Goal: Task Accomplishment & Management: Manage account settings

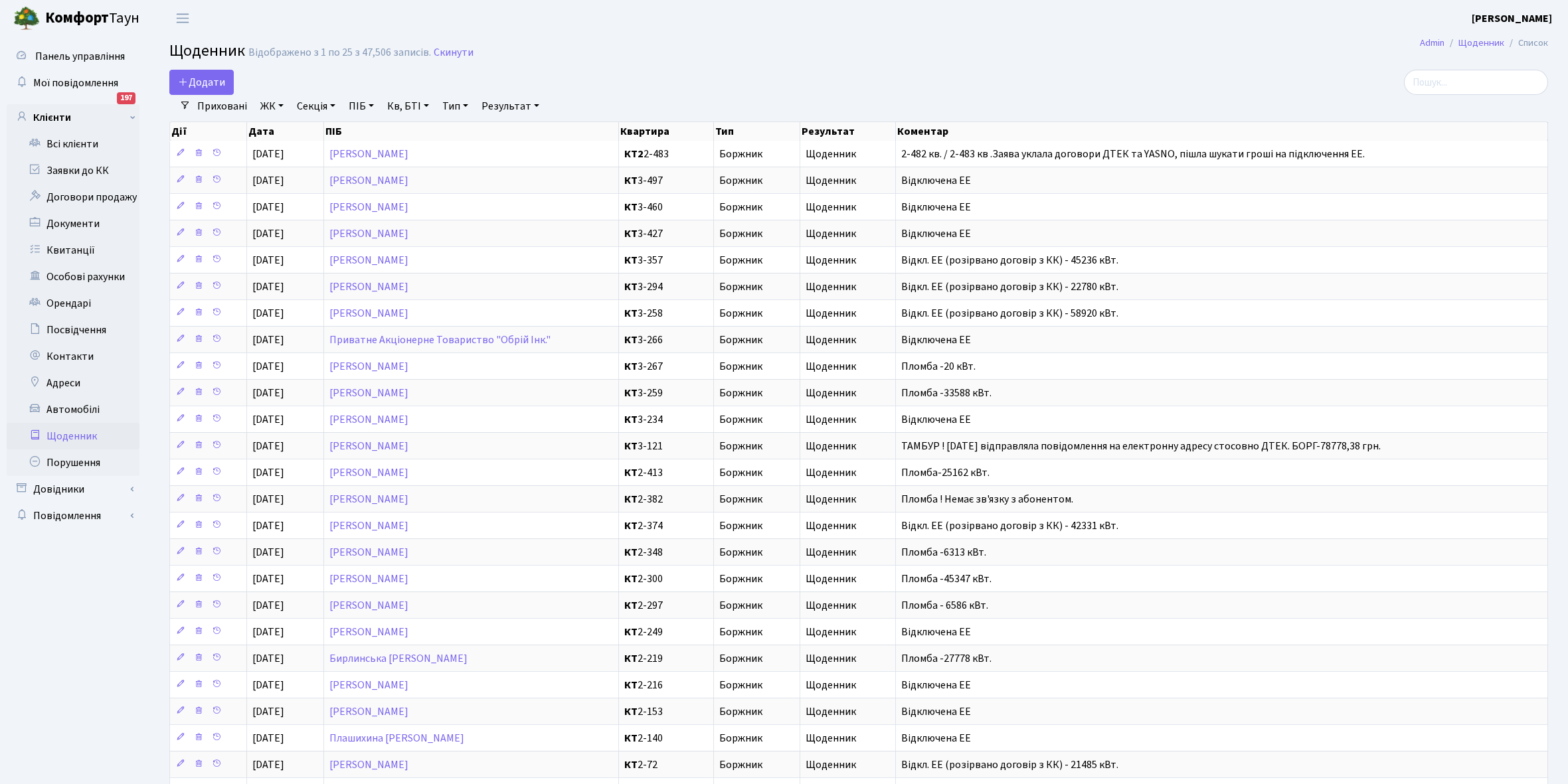
select select "25"
click at [87, 147] on link "Всі клієнти" at bounding box center [73, 144] width 132 height 27
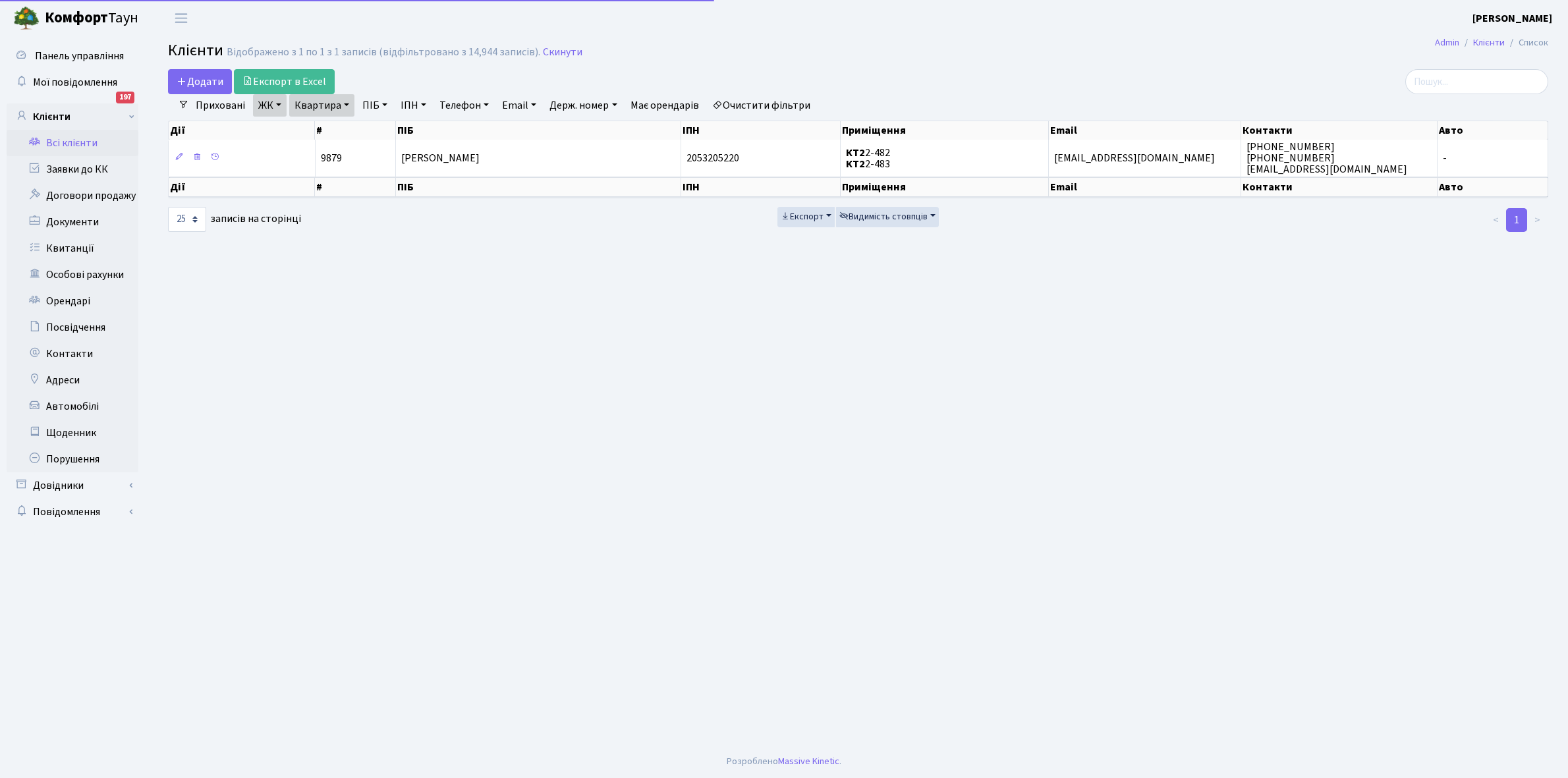
select select "25"
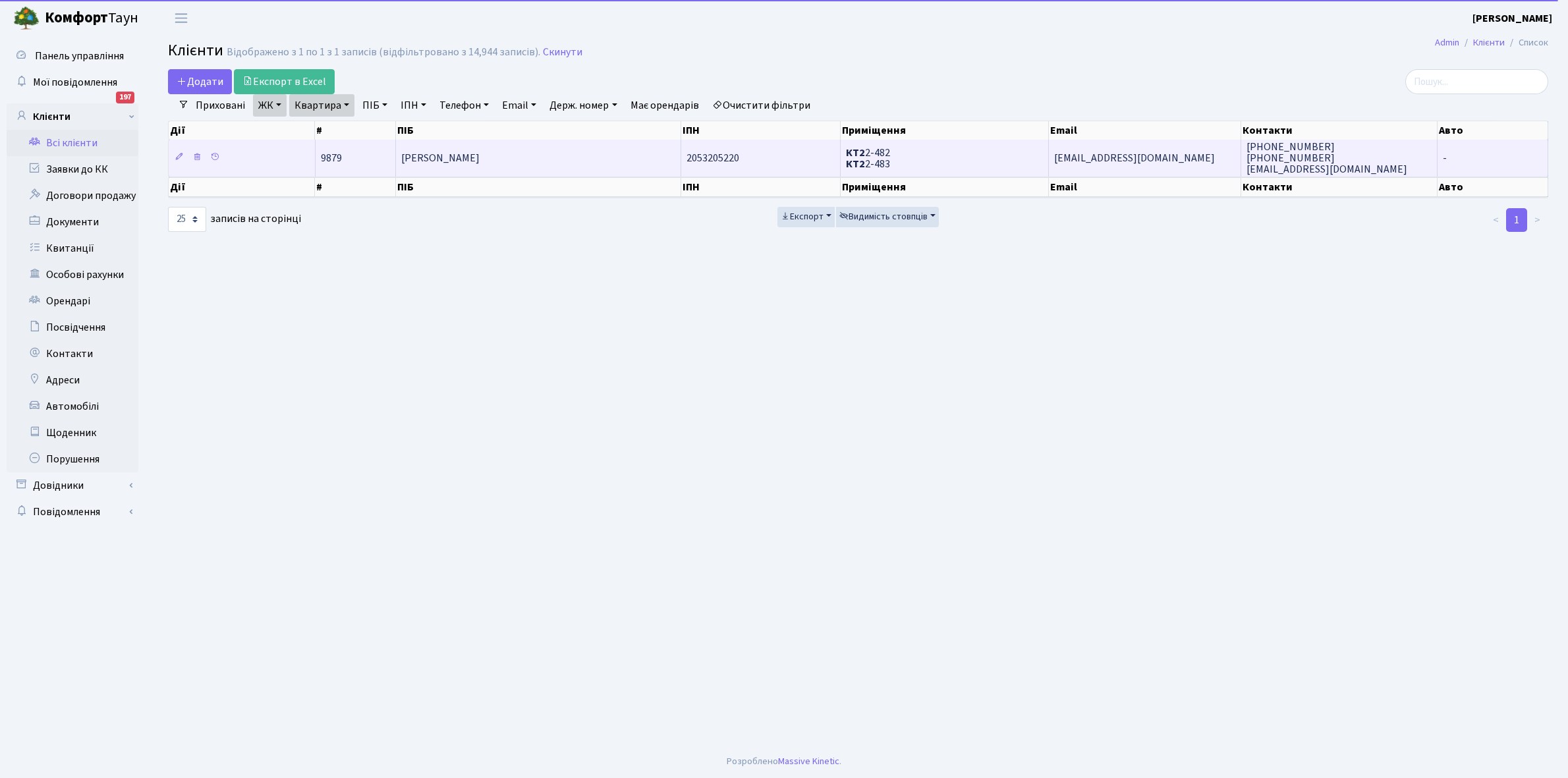
click at [524, 163] on td "Урсол Лідія Микитівна" at bounding box center [538, 158] width 285 height 36
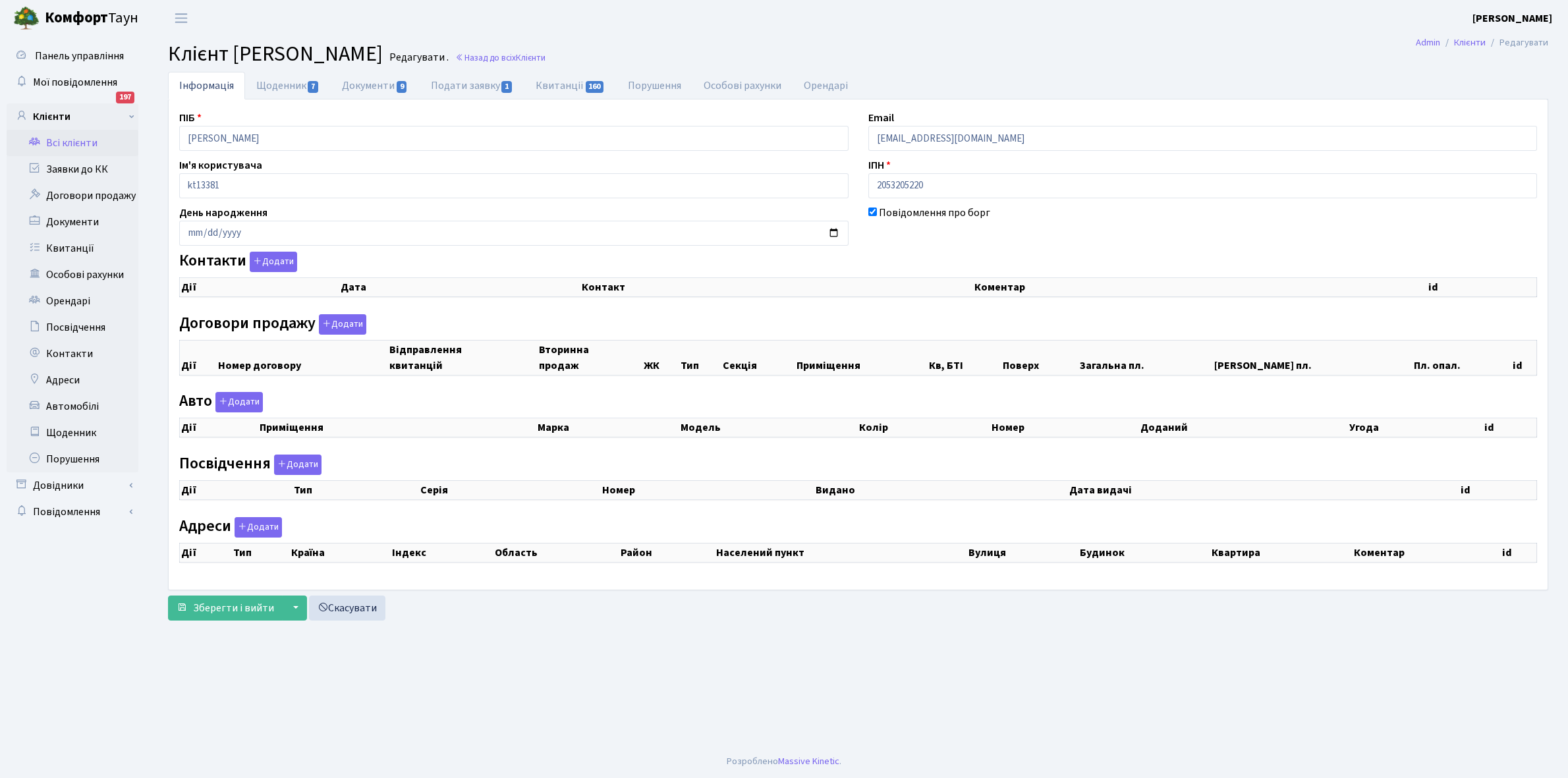
checkbox input "true"
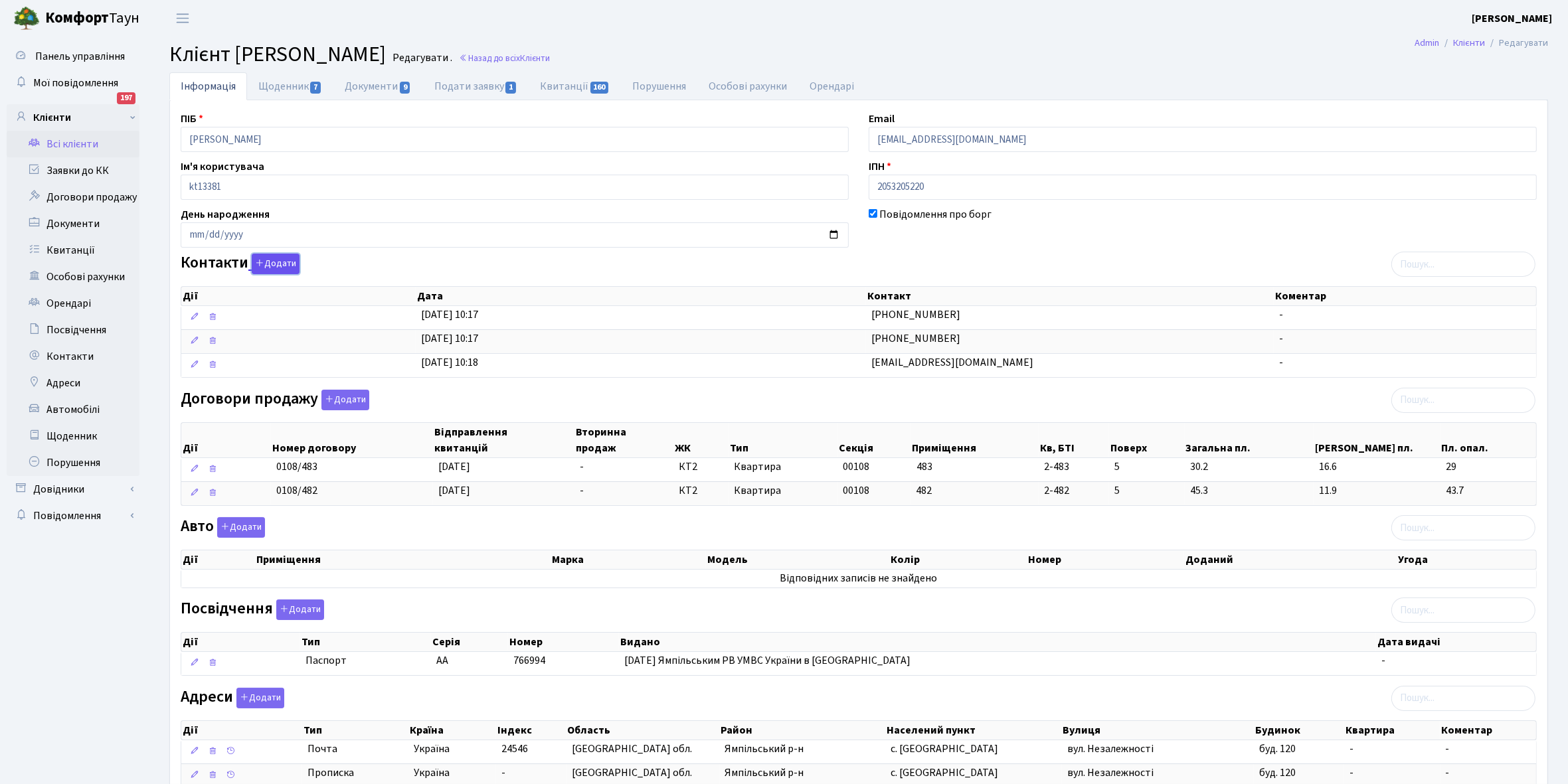
click at [273, 266] on button "Додати" at bounding box center [276, 264] width 48 height 21
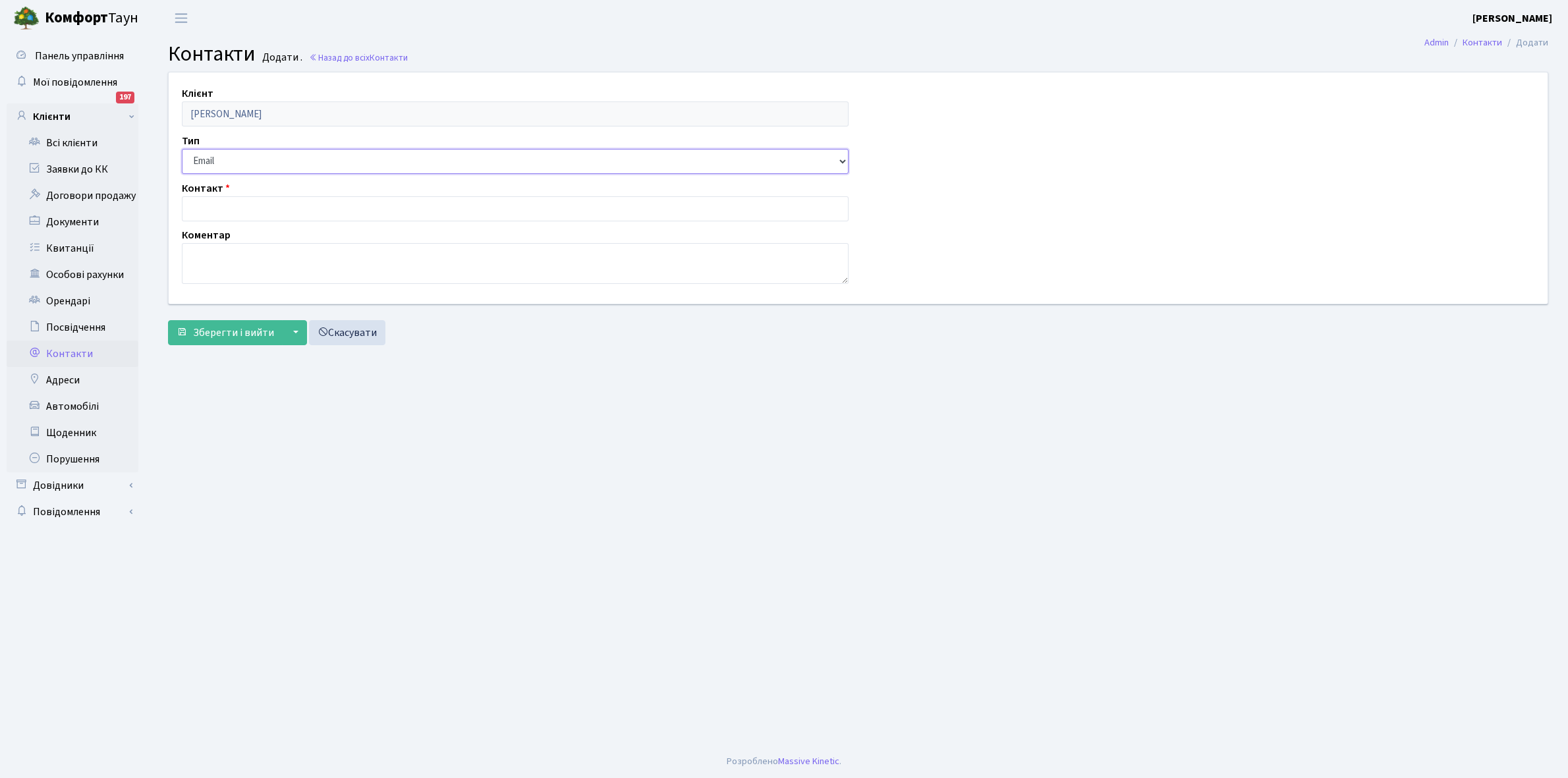
click at [250, 157] on select "Email Телефон" at bounding box center [514, 161] width 666 height 25
click at [470, 509] on main "Admin Контакти Додати Контакти Додати . Назад до всіх Контакти Клієнт Урсол Лід…" at bounding box center [858, 390] width 1420 height 709
click at [241, 333] on span "Зберегти і вийти" at bounding box center [233, 332] width 81 height 15
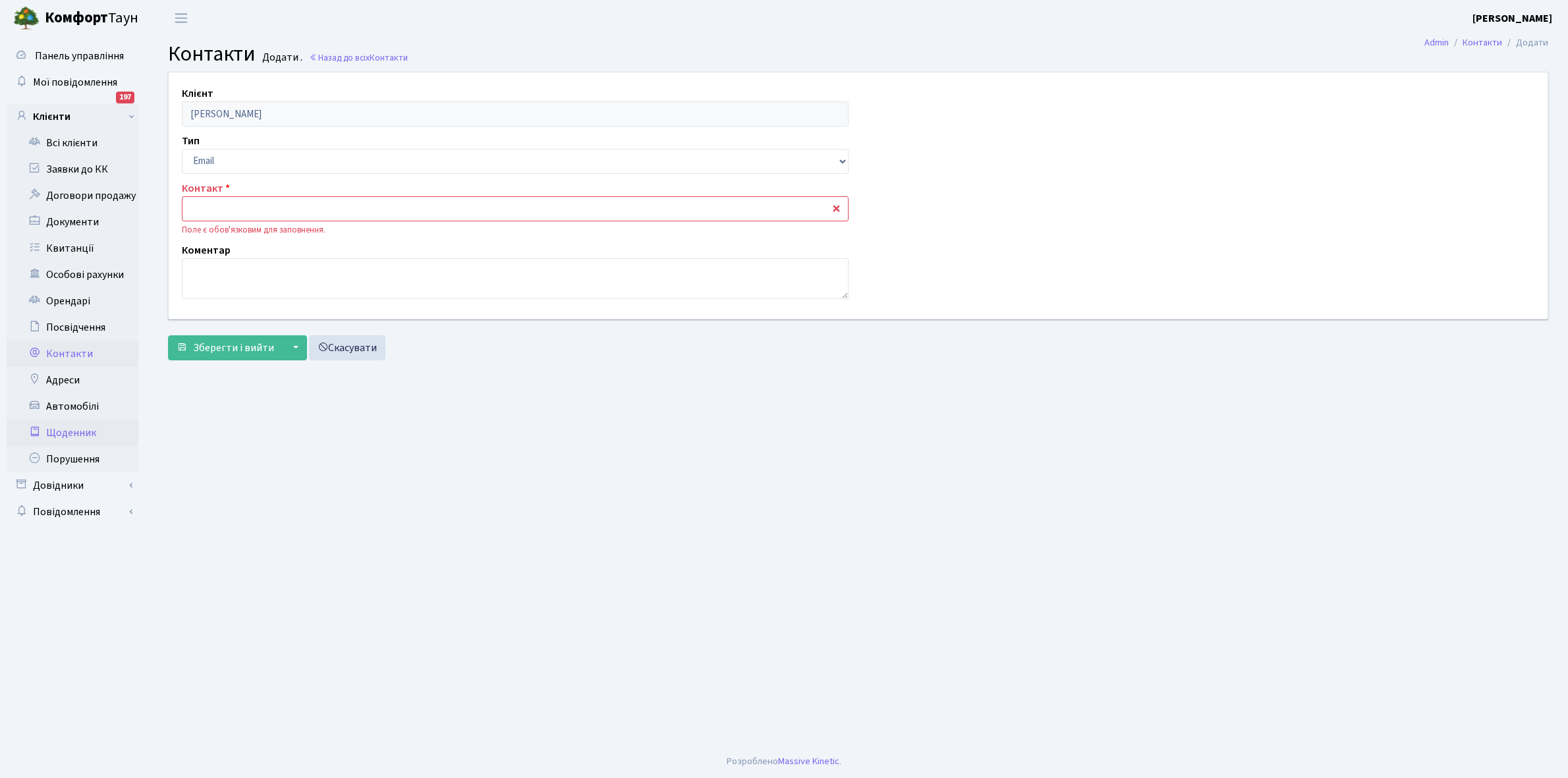
click at [67, 433] on link "Щоденник" at bounding box center [73, 433] width 131 height 26
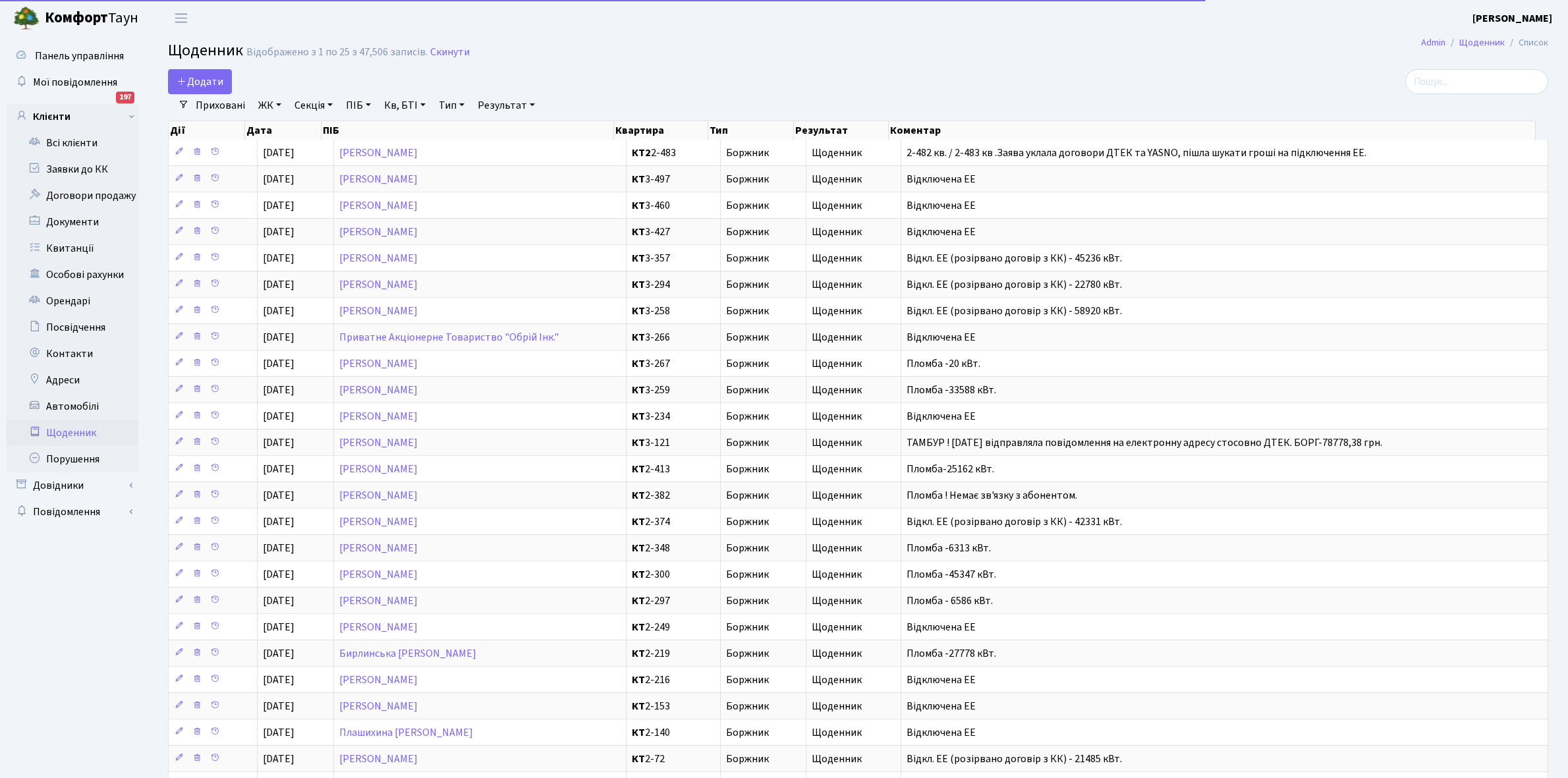
select select "25"
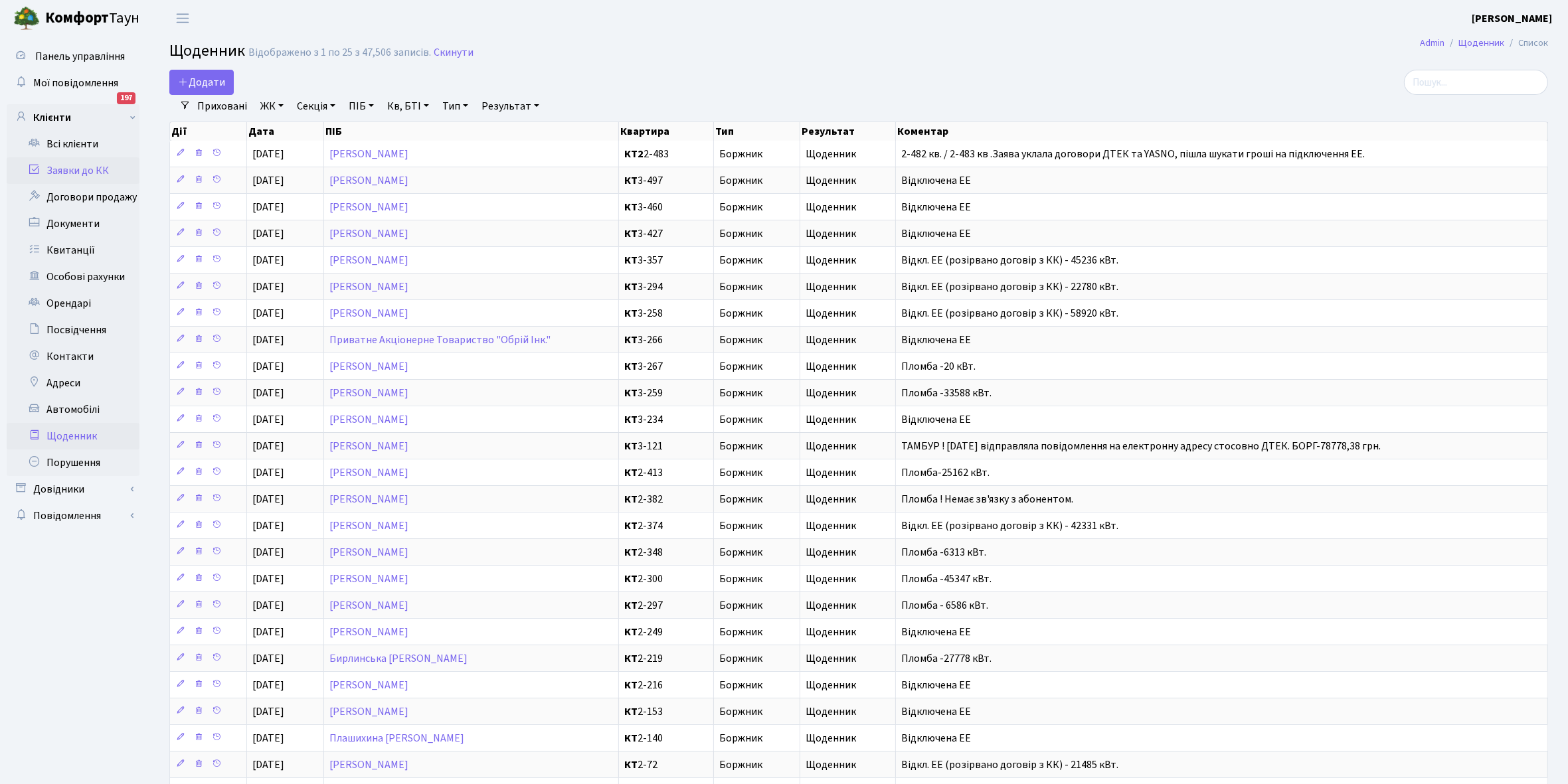
click at [58, 163] on link "Заявки до КК" at bounding box center [73, 170] width 132 height 27
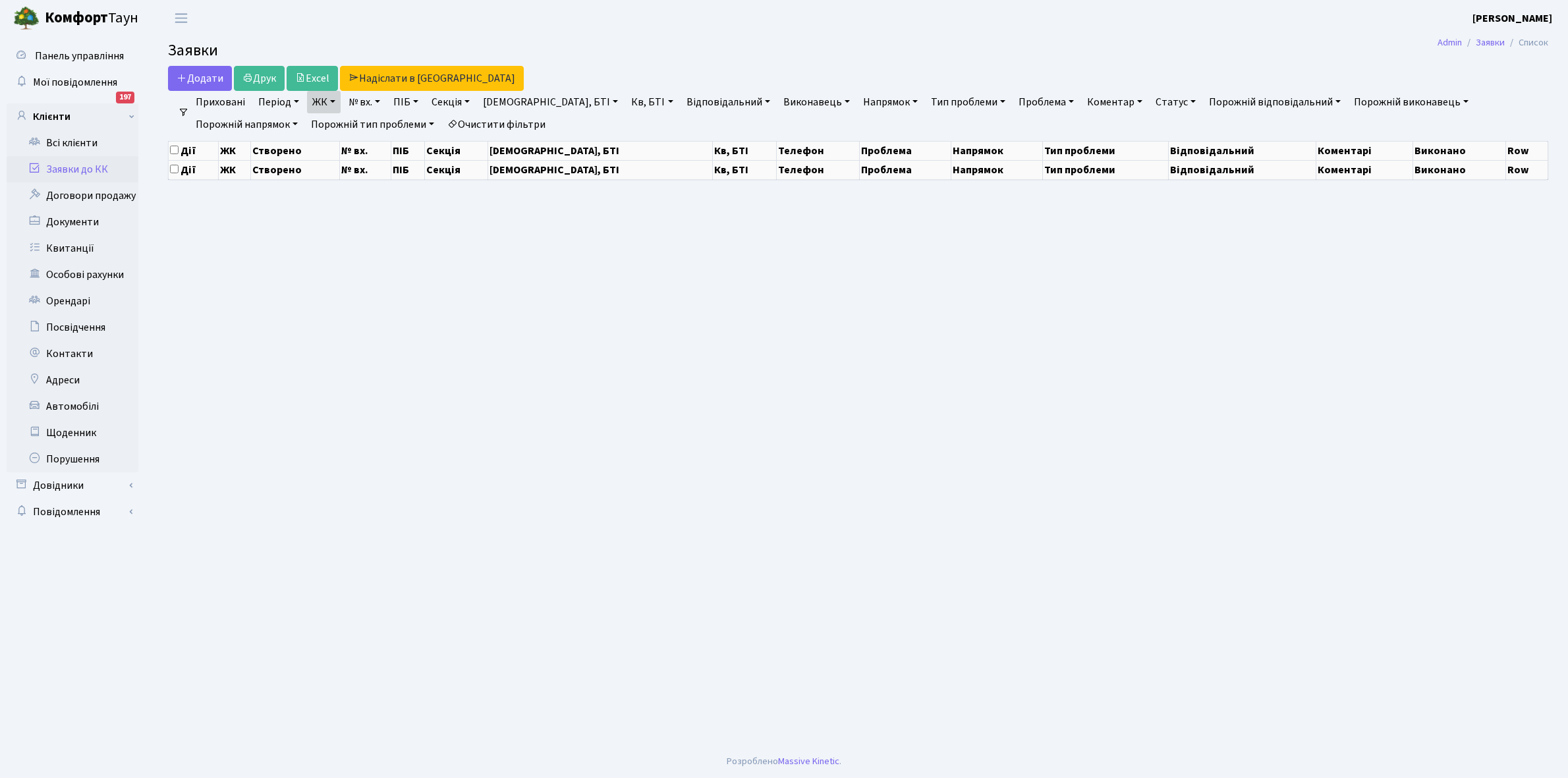
select select "25"
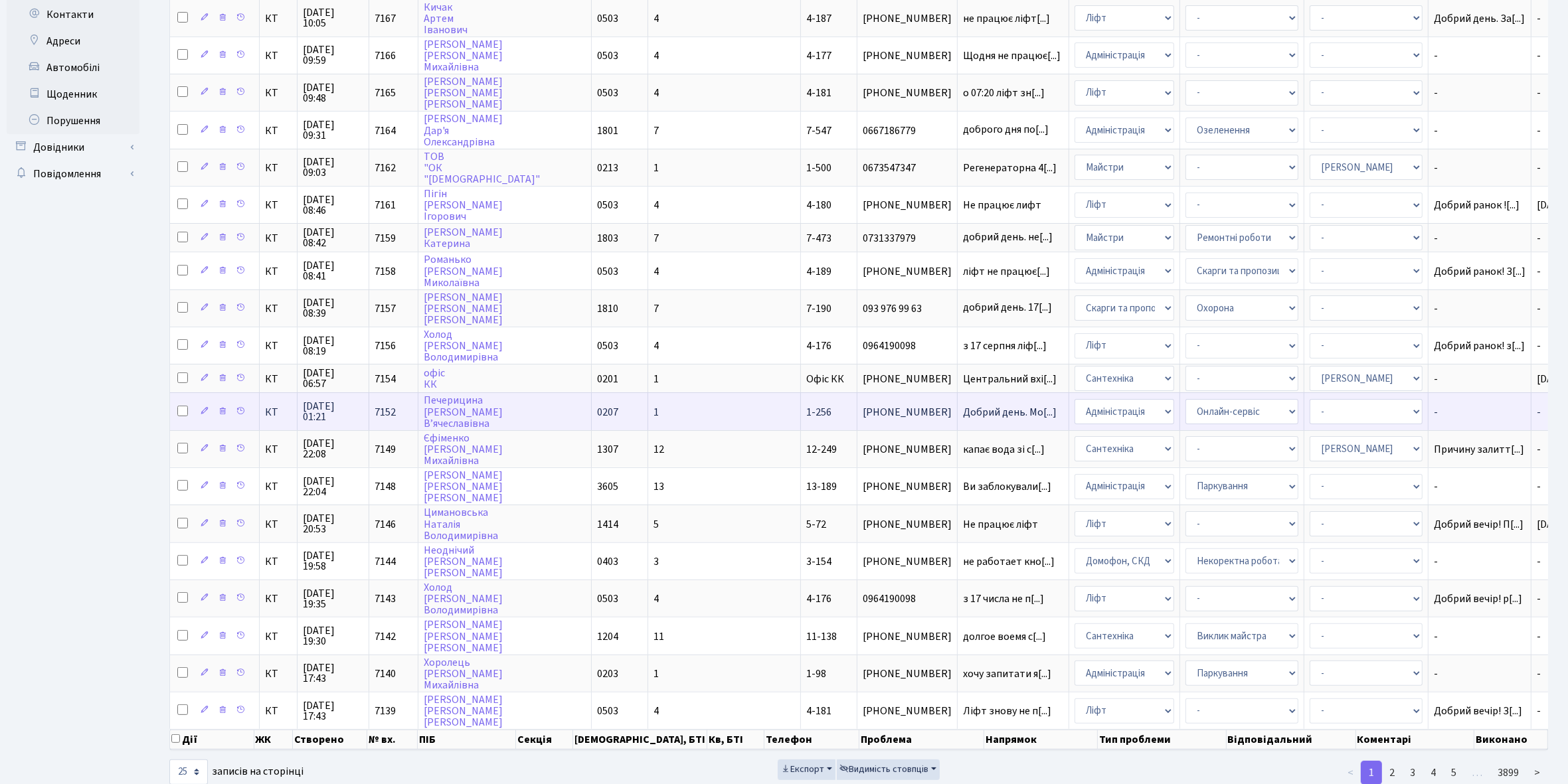
scroll to position [359, 0]
